Goal: Information Seeking & Learning: Learn about a topic

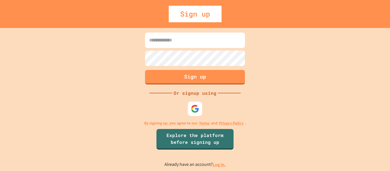
click at [216, 164] on link "Log in." at bounding box center [219, 165] width 13 height 6
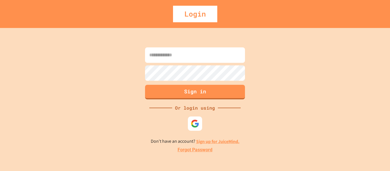
click at [200, 65] on form "Sign in" at bounding box center [195, 73] width 103 height 55
click at [190, 52] on input at bounding box center [195, 54] width 100 height 15
type input "**********"
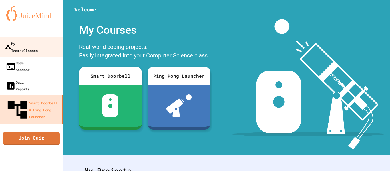
click at [38, 41] on div "My Teams/Classes" at bounding box center [21, 47] width 33 height 14
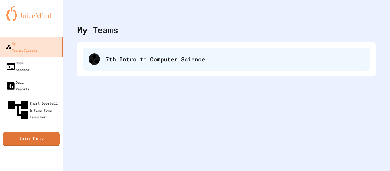
click at [121, 57] on div "7th Intro to Computer Science" at bounding box center [235, 59] width 259 height 9
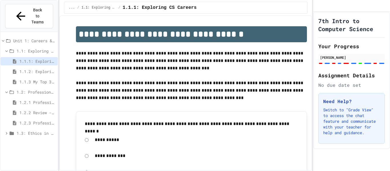
click at [46, 69] on span "1.1.2: Exploring CS Careers - Review" at bounding box center [37, 72] width 36 height 6
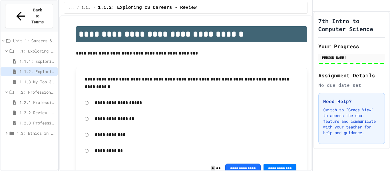
click at [261, 61] on p at bounding box center [191, 60] width 231 height 7
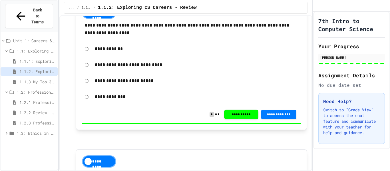
scroll to position [354, 0]
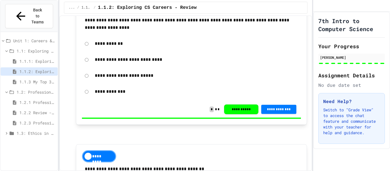
click at [51, 99] on span "1.2.1 Professional Communication" at bounding box center [37, 102] width 36 height 6
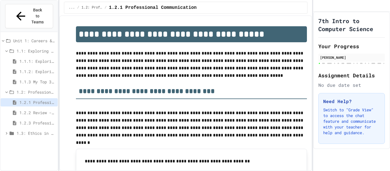
click at [116, 91] on h2 "**********" at bounding box center [191, 89] width 231 height 20
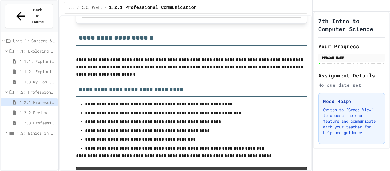
scroll to position [1234, 0]
